Goal: Information Seeking & Learning: Check status

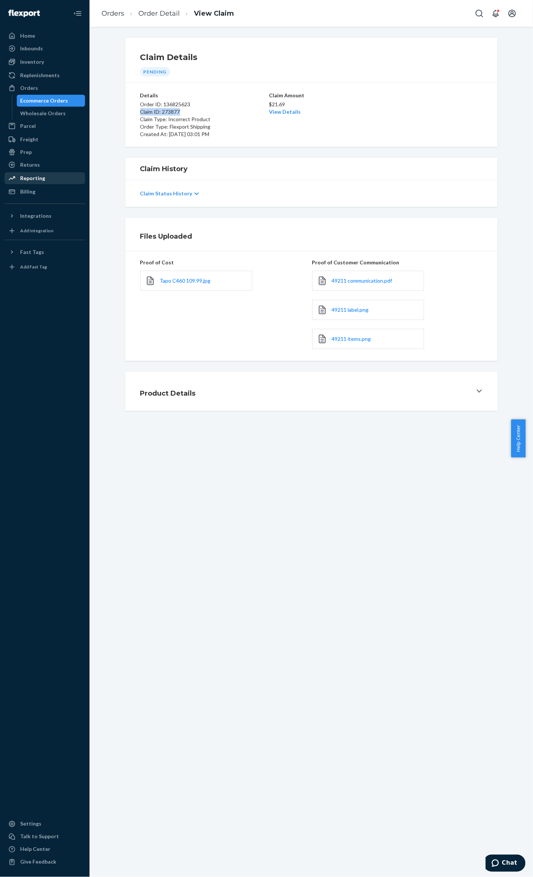
click at [30, 174] on div "Reporting" at bounding box center [32, 177] width 25 height 7
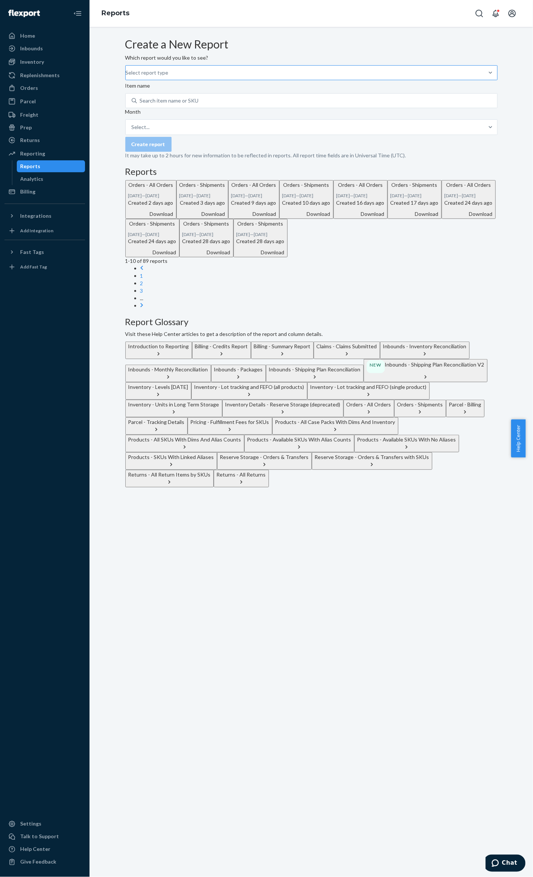
click at [126, 77] on div "Select report type" at bounding box center [126, 72] width 1 height 9
click at [126, 76] on input "Select report type" at bounding box center [126, 72] width 1 height 7
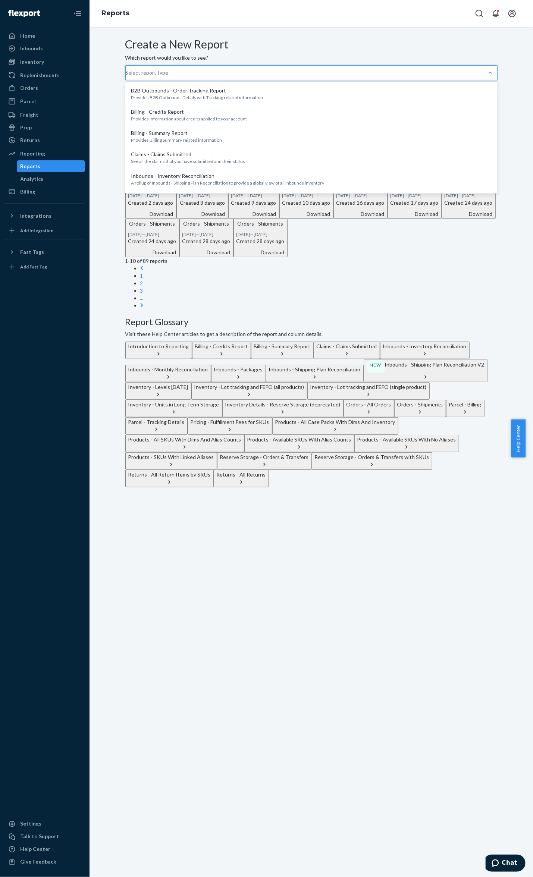
click at [302, 106] on form "Create a New Report Which report would you like to see? option B2B Outbounds - …" at bounding box center [311, 98] width 372 height 121
click at [483, 76] on div at bounding box center [489, 72] width 13 height 7
click at [126, 76] on input "option B2B Outbounds - Order Tracking Report focused, 1 of 27. 27 results avail…" at bounding box center [126, 72] width 1 height 7
click at [191, 382] on button "Inventory - Levels [DATE]" at bounding box center [158, 391] width 66 height 18
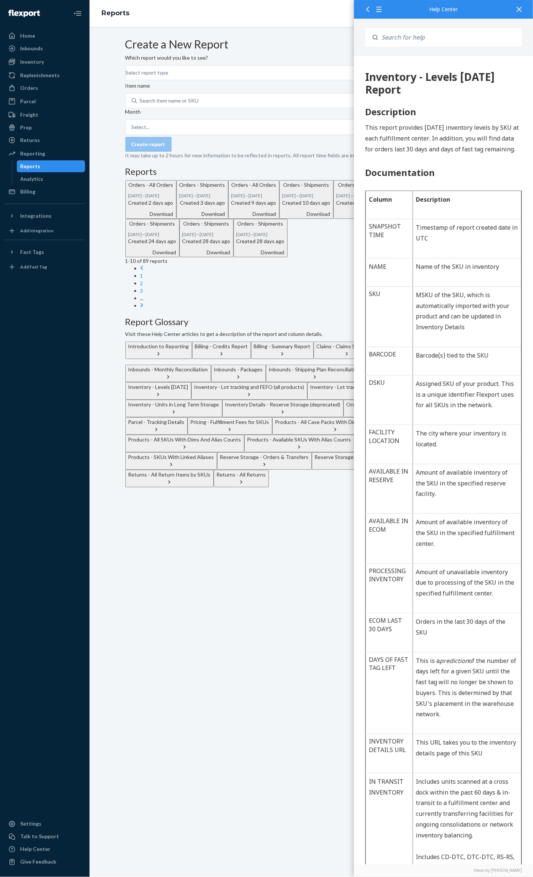
scroll to position [362, 0]
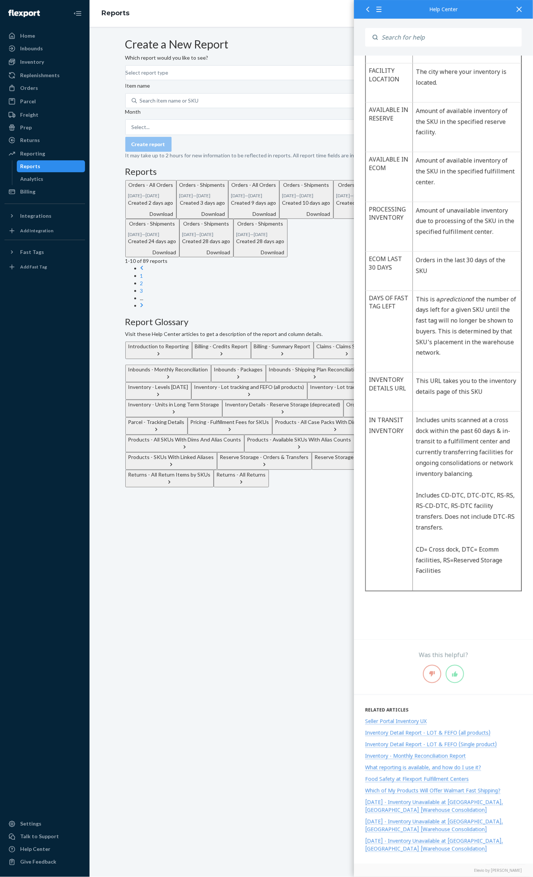
click at [264, 78] on form "Create a New Report Which report would you like to see? Select report type Item…" at bounding box center [311, 98] width 372 height 121
click at [483, 80] on div at bounding box center [489, 73] width 13 height 14
click at [126, 76] on input "Select report type" at bounding box center [126, 72] width 1 height 7
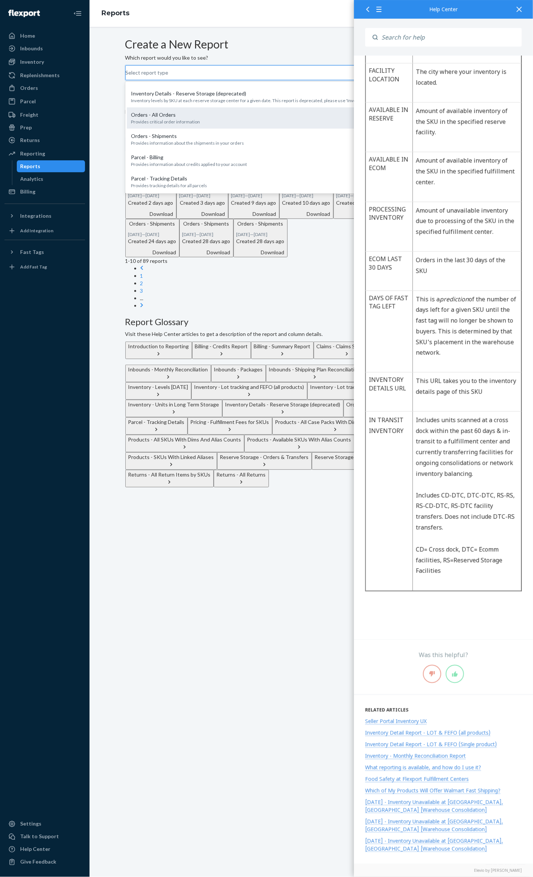
scroll to position [248, 0]
click at [220, 57] on p "[DATE] inventory levels by SKU at each fulfillment center" at bounding box center [311, 54] width 360 height 6
click at [126, 76] on input "option Inventory - Levels [DATE] focused, 10 of 27. 27 results available. Use U…" at bounding box center [126, 72] width 1 height 7
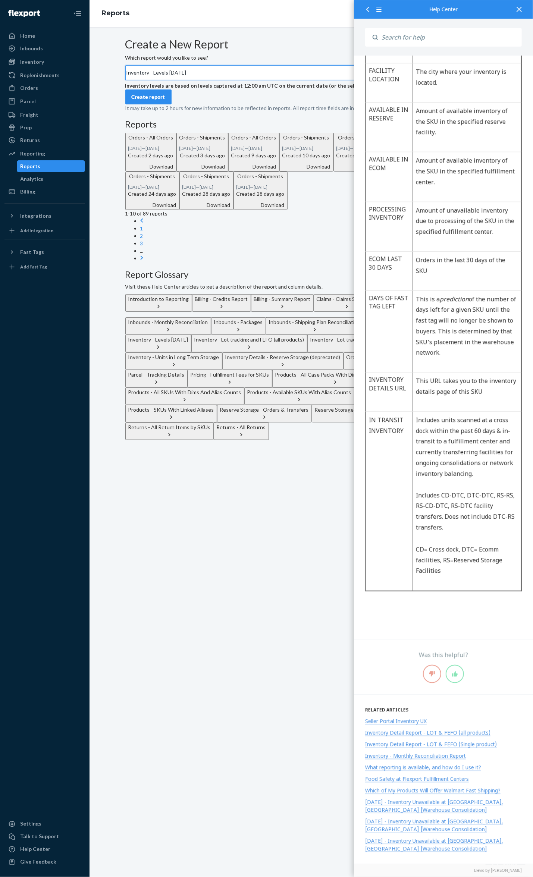
click at [520, 6] on div at bounding box center [519, 9] width 16 height 18
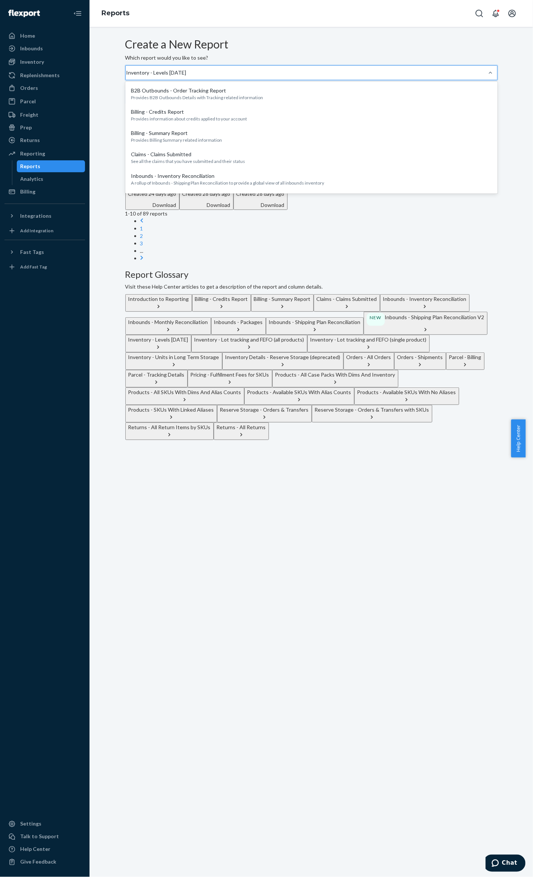
click at [126, 77] on div "Inventory - Levels [DATE]" at bounding box center [126, 72] width 1 height 9
click at [126, 76] on input "option Inventory - Levels [DATE], selected. option Inventory - Levels [DATE] fo…" at bounding box center [126, 72] width 1 height 7
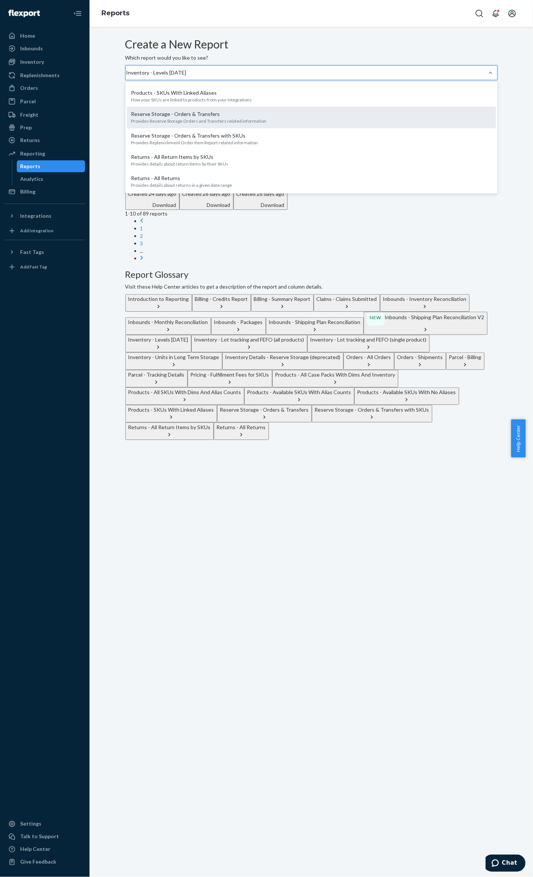
scroll to position [554, 0]
